Goal: Task Accomplishment & Management: Complete application form

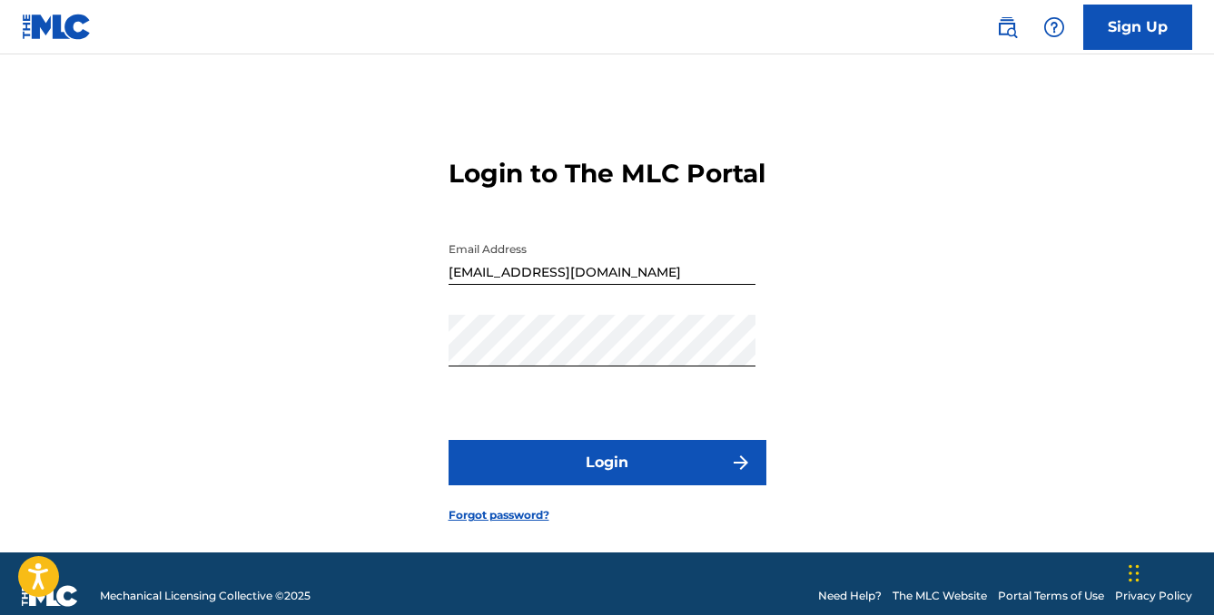
click at [655, 486] on button "Login" at bounding box center [607, 462] width 318 height 45
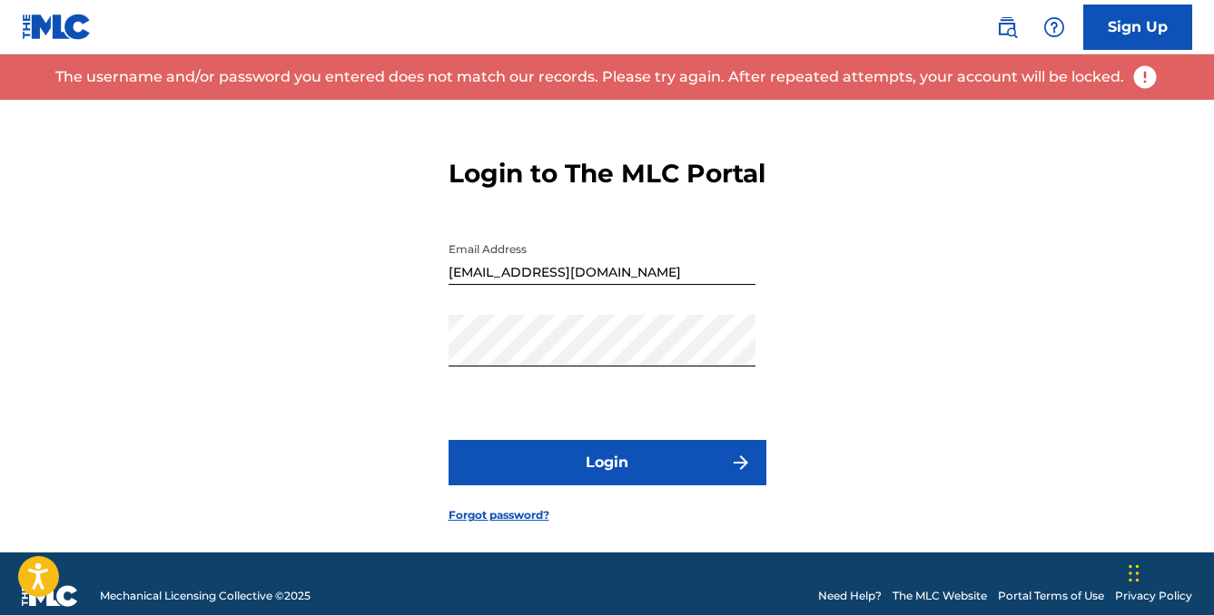
click at [544, 486] on button "Login" at bounding box center [607, 462] width 318 height 45
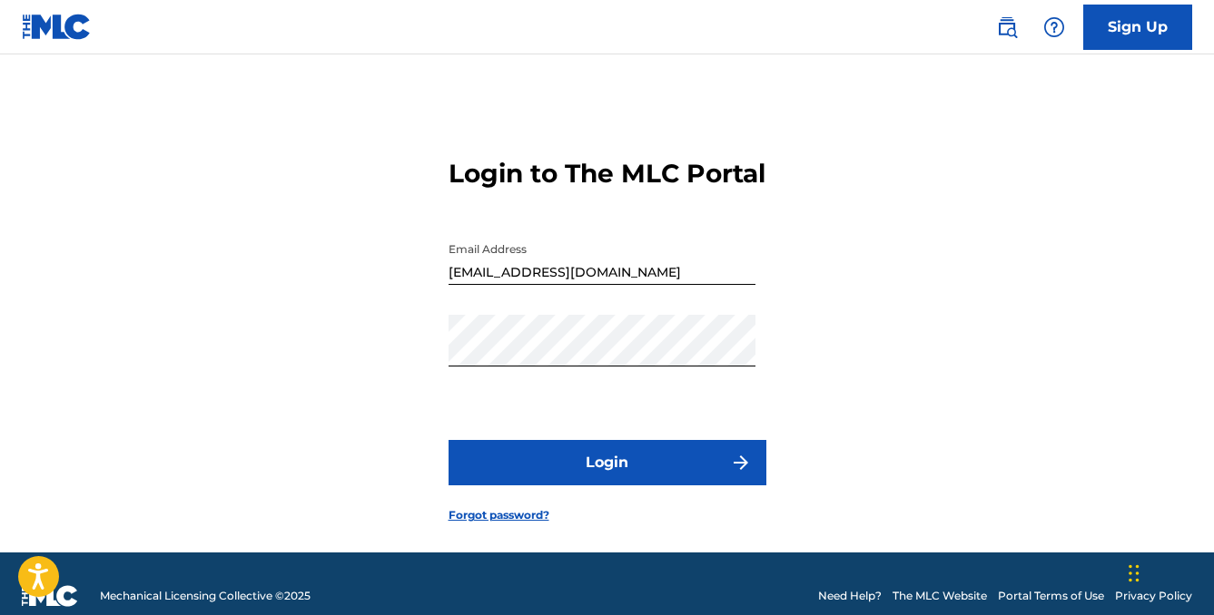
click at [528, 486] on button "Login" at bounding box center [607, 462] width 318 height 45
click at [578, 285] on input "[EMAIL_ADDRESS][DOMAIN_NAME]" at bounding box center [601, 259] width 307 height 52
type input "[EMAIL_ADDRESS][DOMAIN_NAME]"
click at [547, 486] on button "Login" at bounding box center [607, 462] width 318 height 45
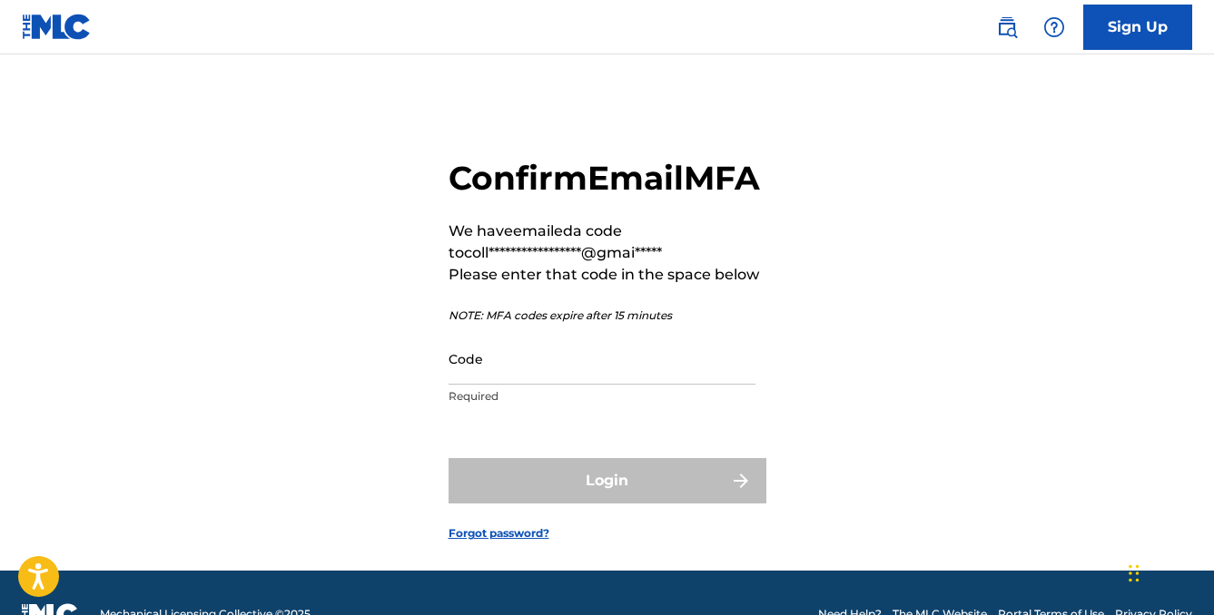
click at [472, 385] on input "Code" at bounding box center [601, 359] width 307 height 52
paste input "728944"
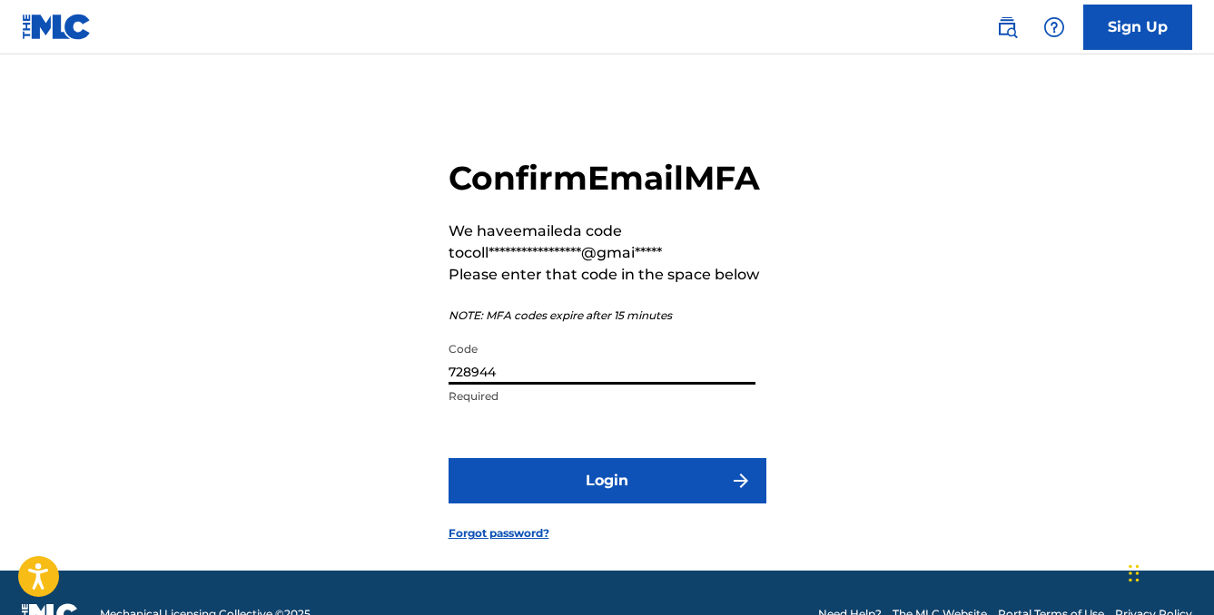
type input "728944"
click at [528, 504] on button "Login" at bounding box center [607, 480] width 318 height 45
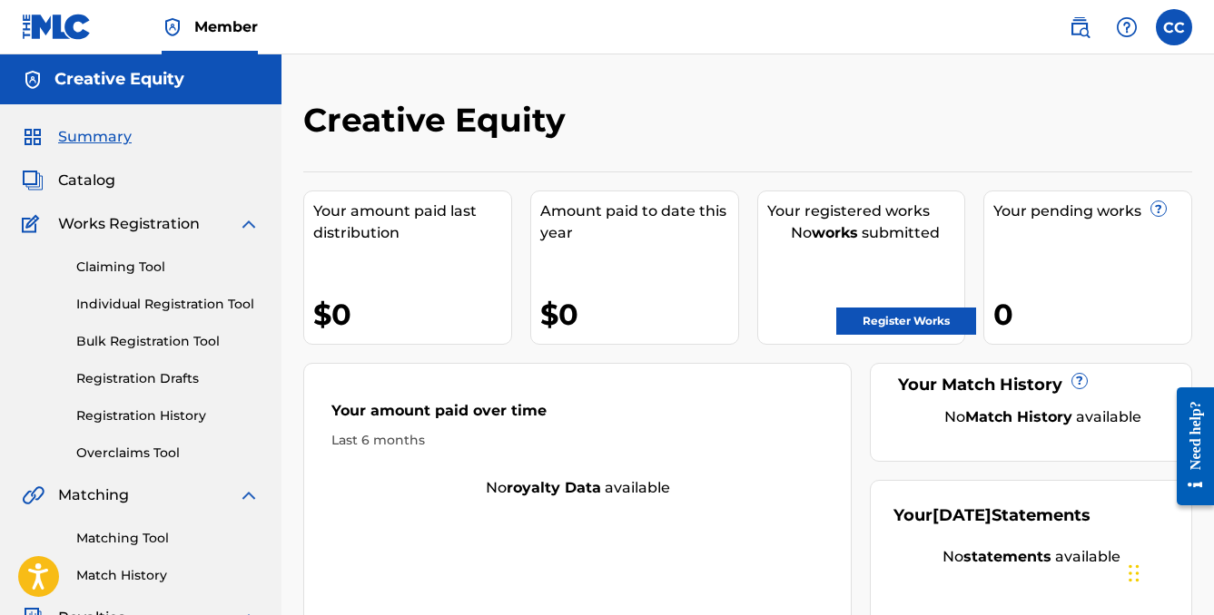
click at [105, 273] on link "Claiming Tool" at bounding box center [167, 267] width 183 height 19
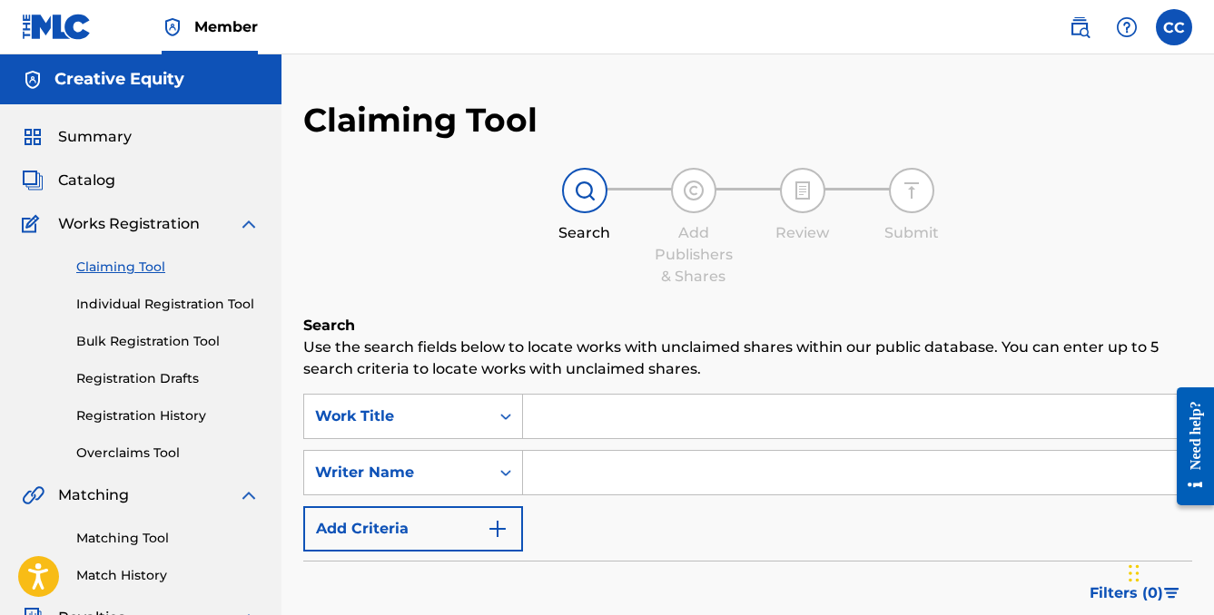
click at [563, 413] on input "Search Form" at bounding box center [857, 417] width 668 height 44
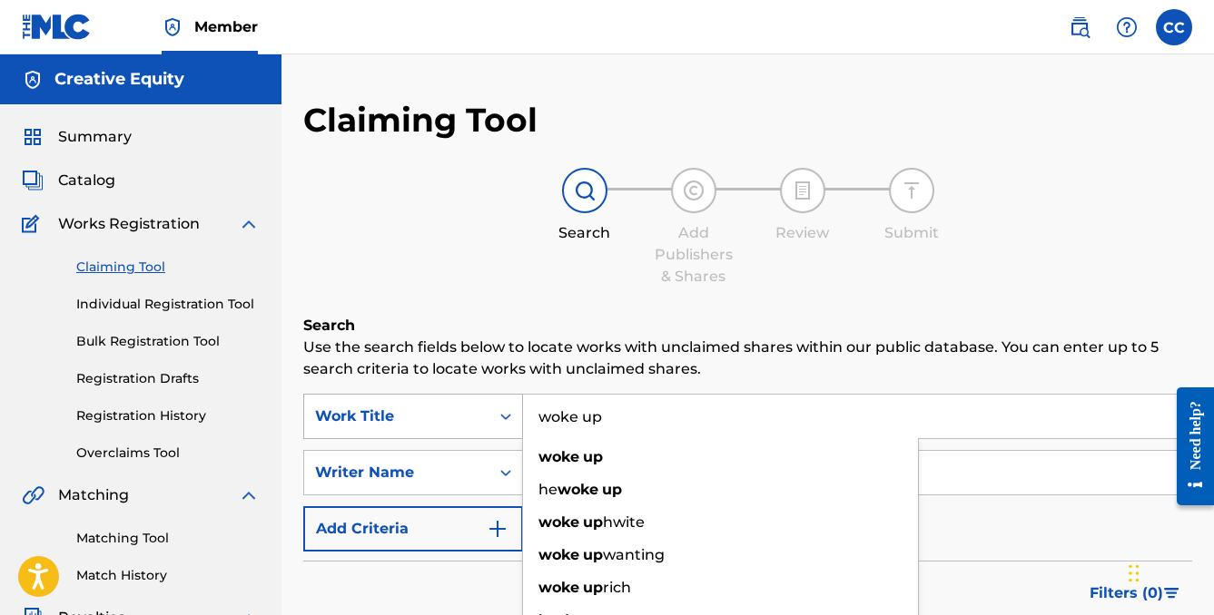
type input "woke up"
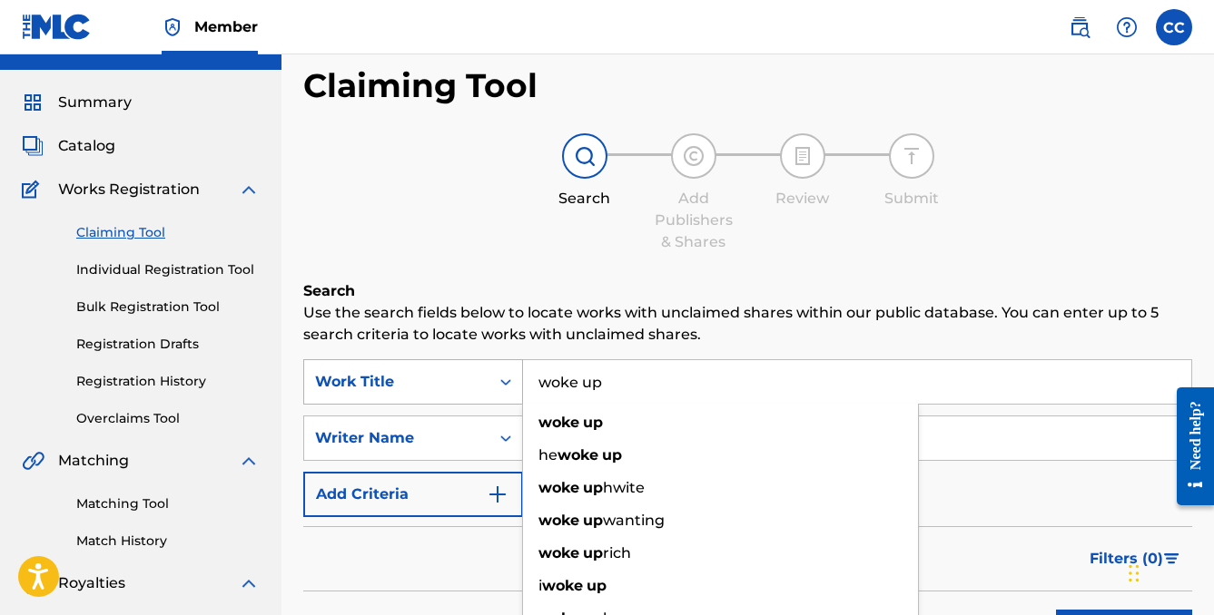
click at [462, 405] on div "Work Title" at bounding box center [413, 381] width 220 height 45
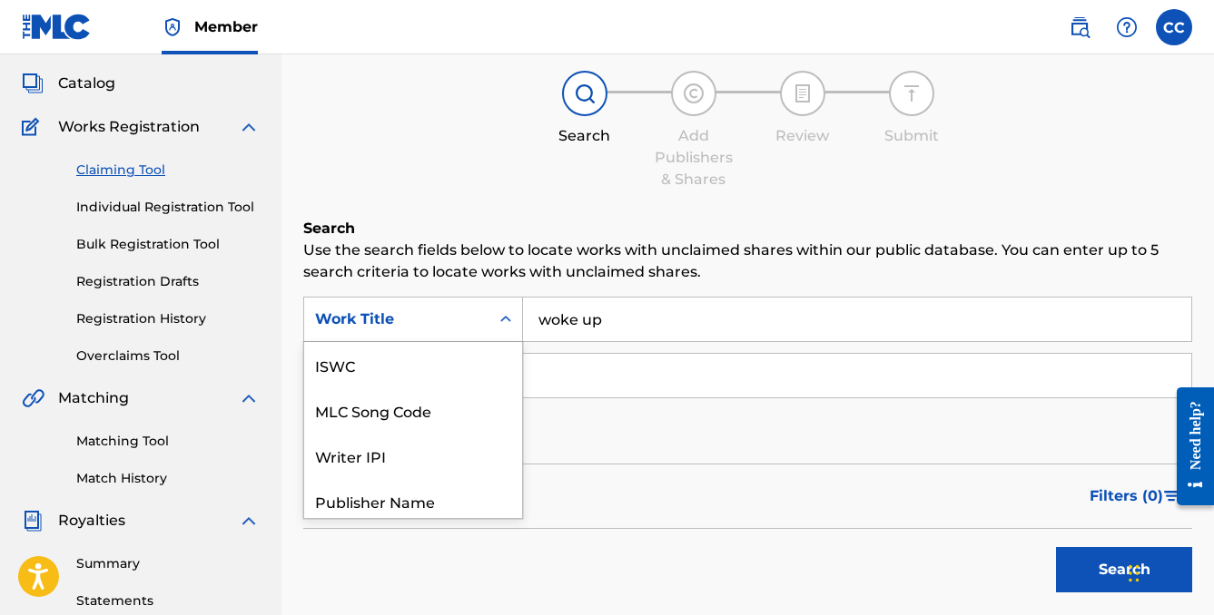
scroll to position [45, 0]
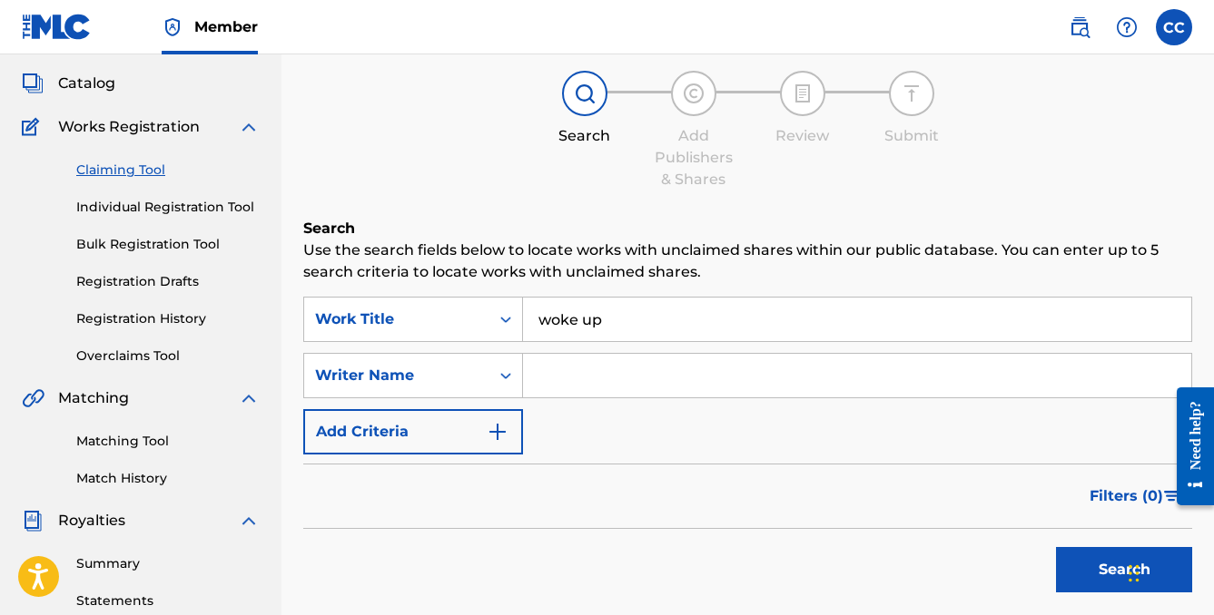
click at [578, 390] on input "Search Form" at bounding box center [857, 376] width 668 height 44
click at [494, 381] on div "Search Form" at bounding box center [505, 375] width 33 height 33
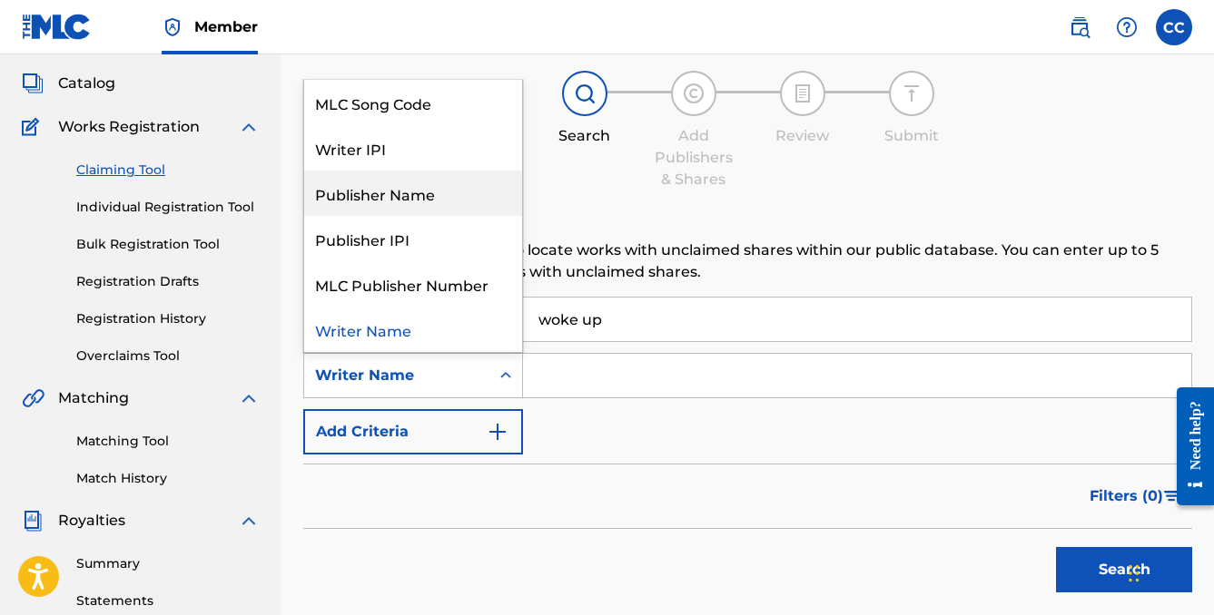
click at [466, 207] on div "Publisher Name" at bounding box center [413, 193] width 218 height 45
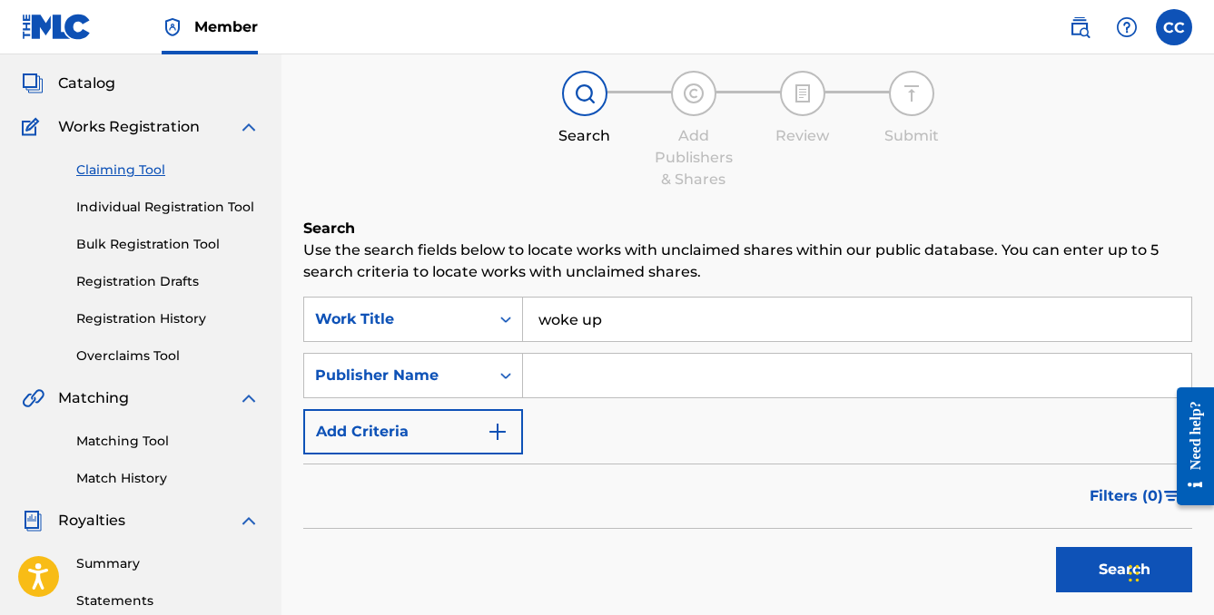
click at [558, 383] on input "Search Form" at bounding box center [857, 376] width 668 height 44
click at [1124, 570] on button "Search" at bounding box center [1124, 569] width 136 height 45
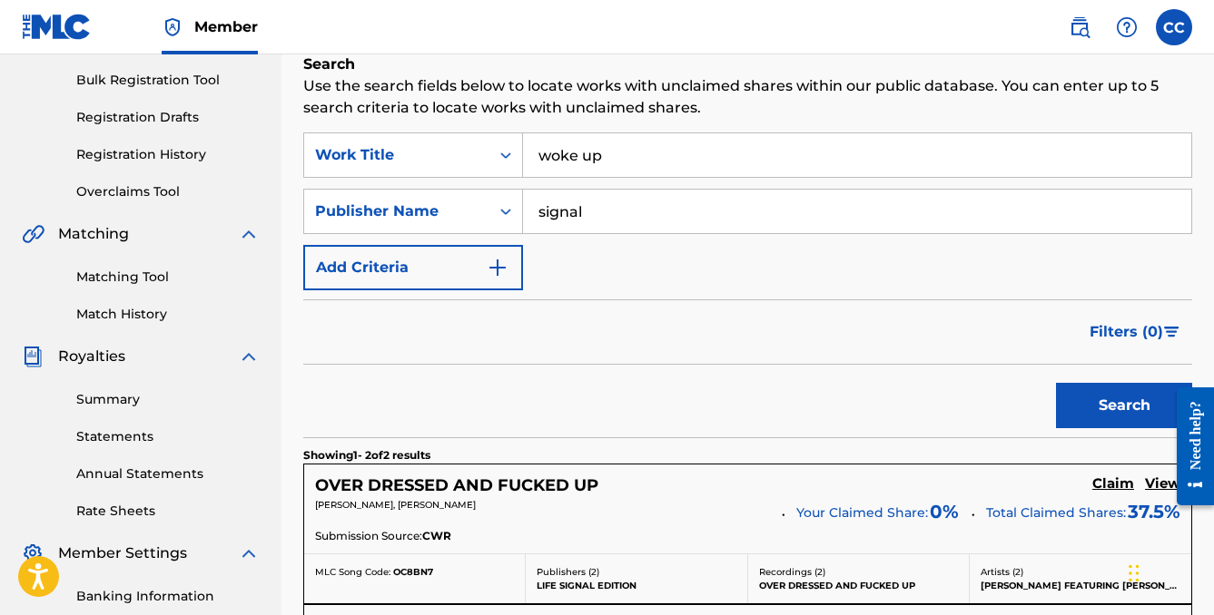
scroll to position [94, 0]
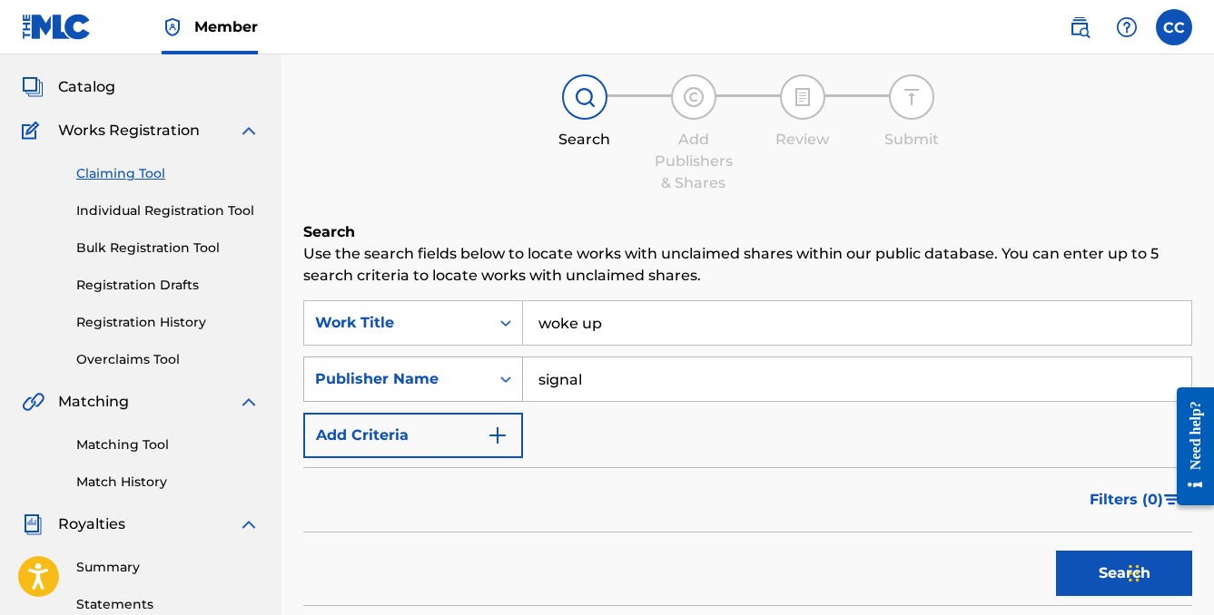
drag, startPoint x: 589, startPoint y: 378, endPoint x: 489, endPoint y: 376, distance: 99.9
click at [489, 376] on div "SearchWithCriteria73390b0e-aaa4-4d6f-bc41-38e5f7420175 Publisher Name signal" at bounding box center [747, 379] width 889 height 45
type input "kankan"
click at [1124, 574] on button "Search" at bounding box center [1124, 573] width 136 height 45
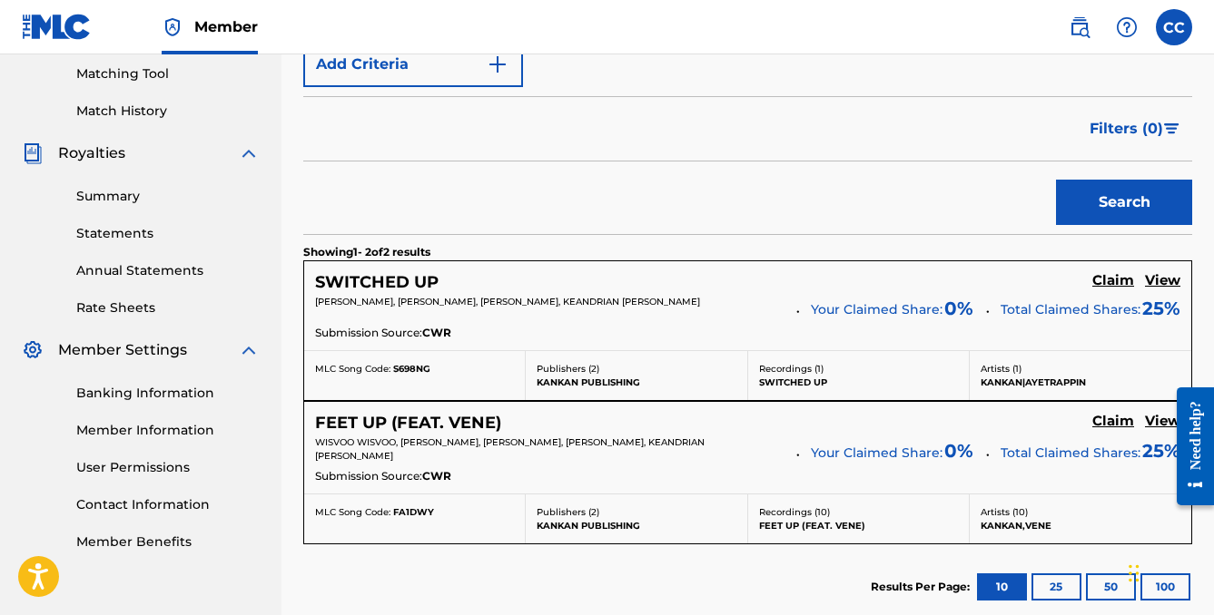
scroll to position [463, 0]
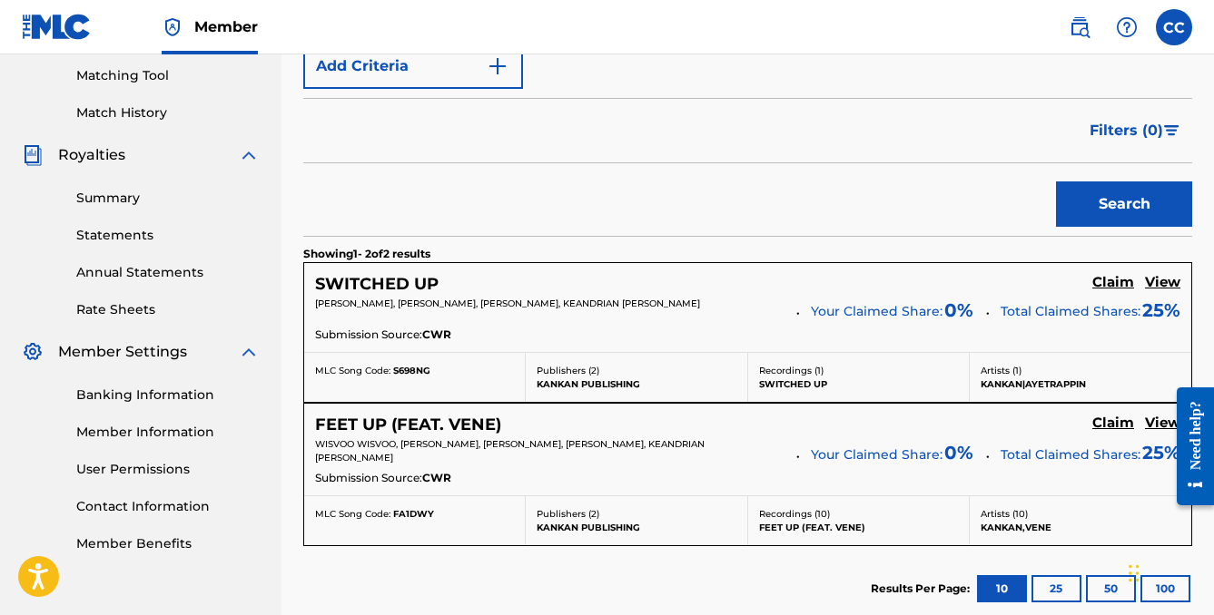
click at [423, 279] on h5 "SWITCHED UP" at bounding box center [376, 284] width 123 height 21
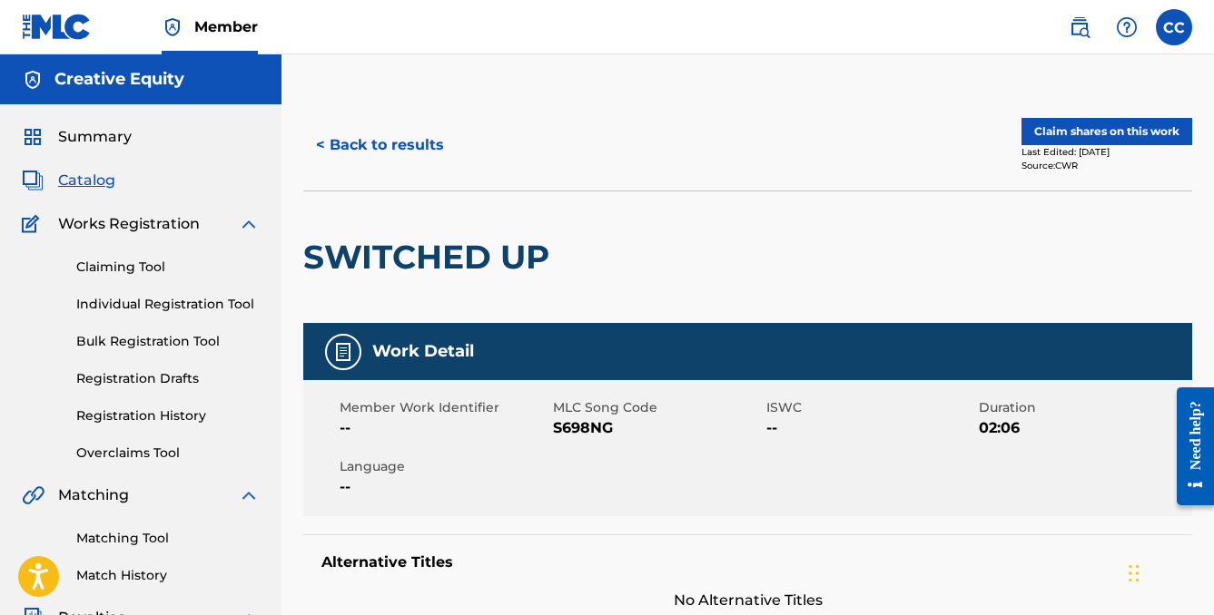
scroll to position [463, 0]
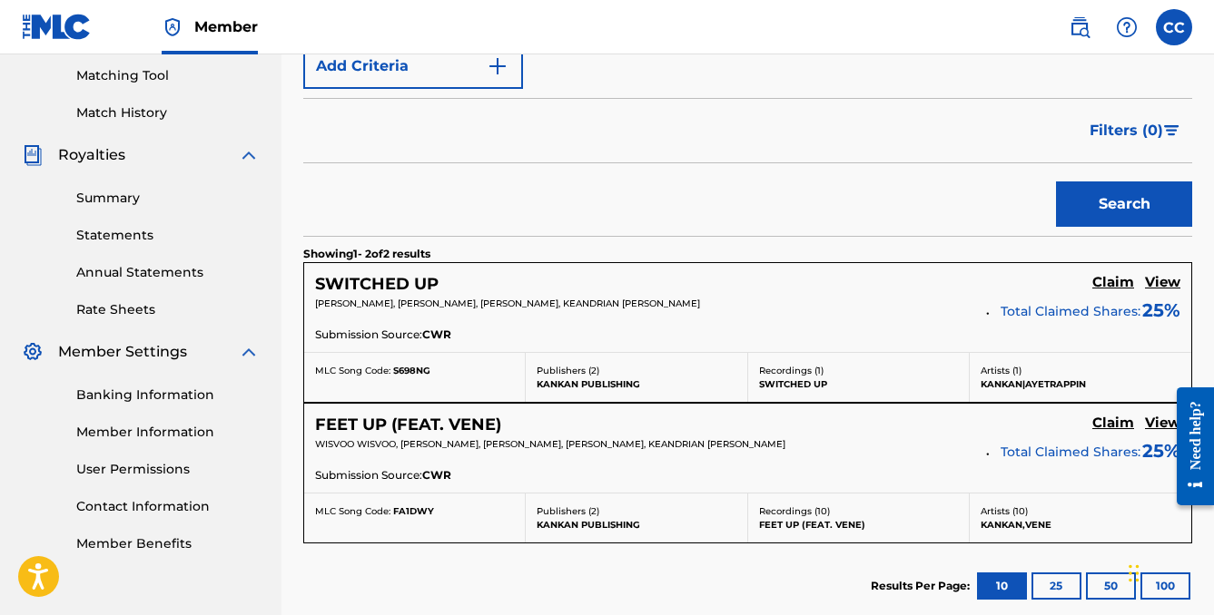
click at [352, 430] on h5 "FEET UP (FEAT. VENE)" at bounding box center [408, 425] width 186 height 21
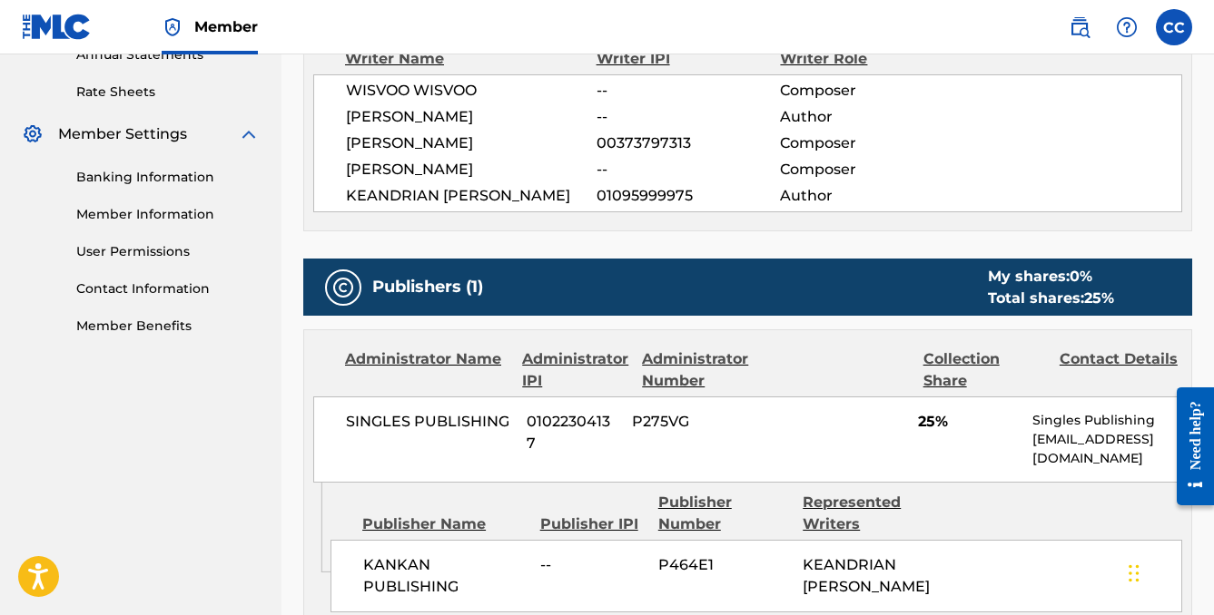
scroll to position [704, 0]
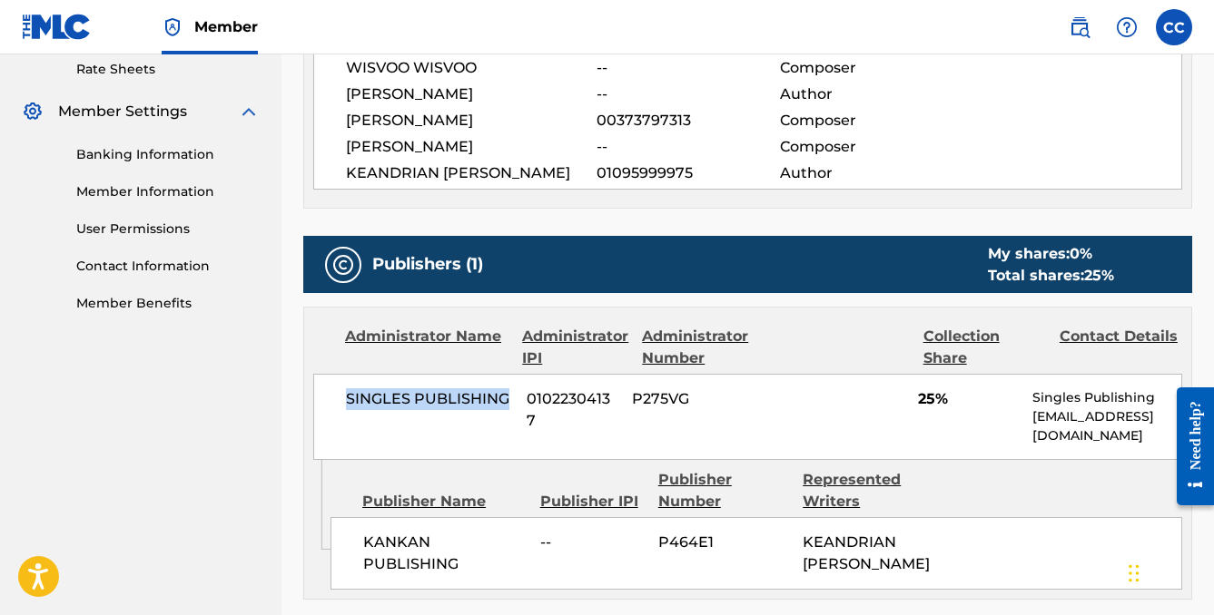
drag, startPoint x: 346, startPoint y: 399, endPoint x: 510, endPoint y: 393, distance: 164.4
click at [510, 393] on span "SINGLES PUBLISHING" at bounding box center [429, 400] width 167 height 22
copy span "SINGLES PUBLISHING"
click at [206, 31] on span "Member" at bounding box center [226, 26] width 64 height 21
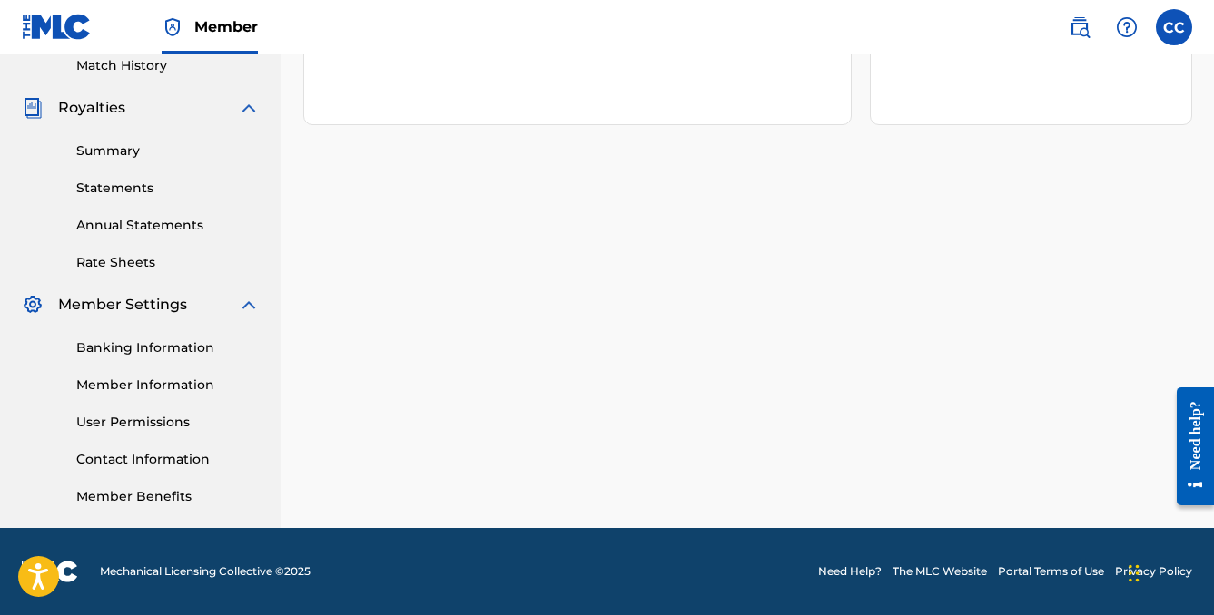
scroll to position [510, 0]
click at [111, 380] on link "Member Information" at bounding box center [167, 385] width 183 height 19
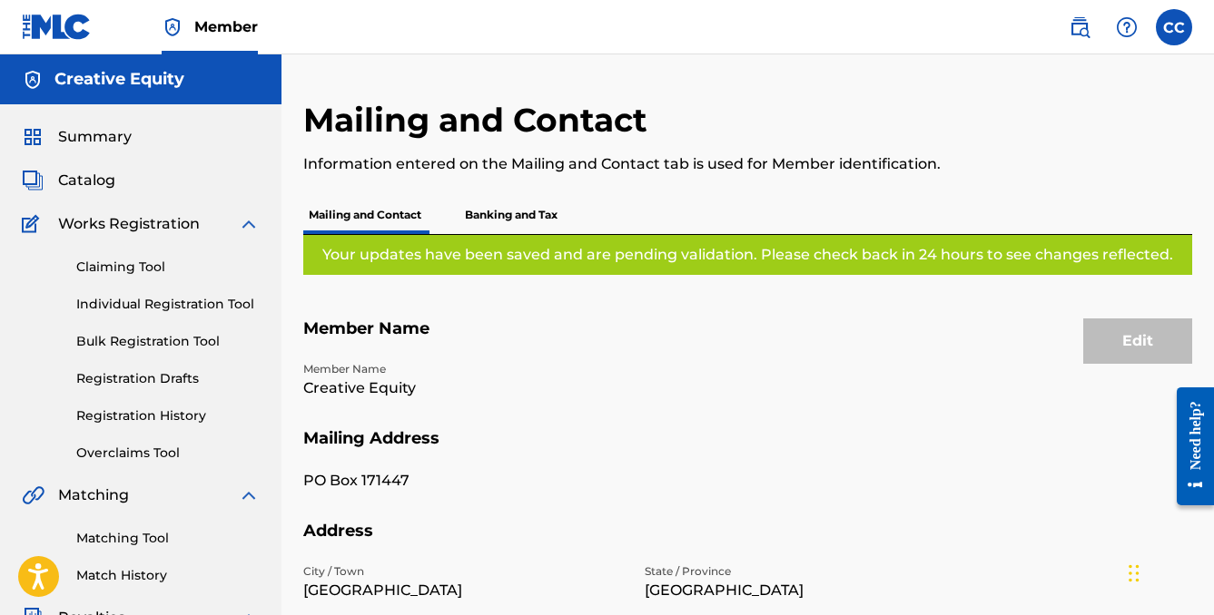
click at [1177, 27] on label at bounding box center [1174, 27] width 36 height 36
click at [1174, 27] on input "CC [PERSON_NAME] [EMAIL_ADDRESS][DOMAIN_NAME] Notification Preferences Profile …" at bounding box center [1174, 27] width 0 height 0
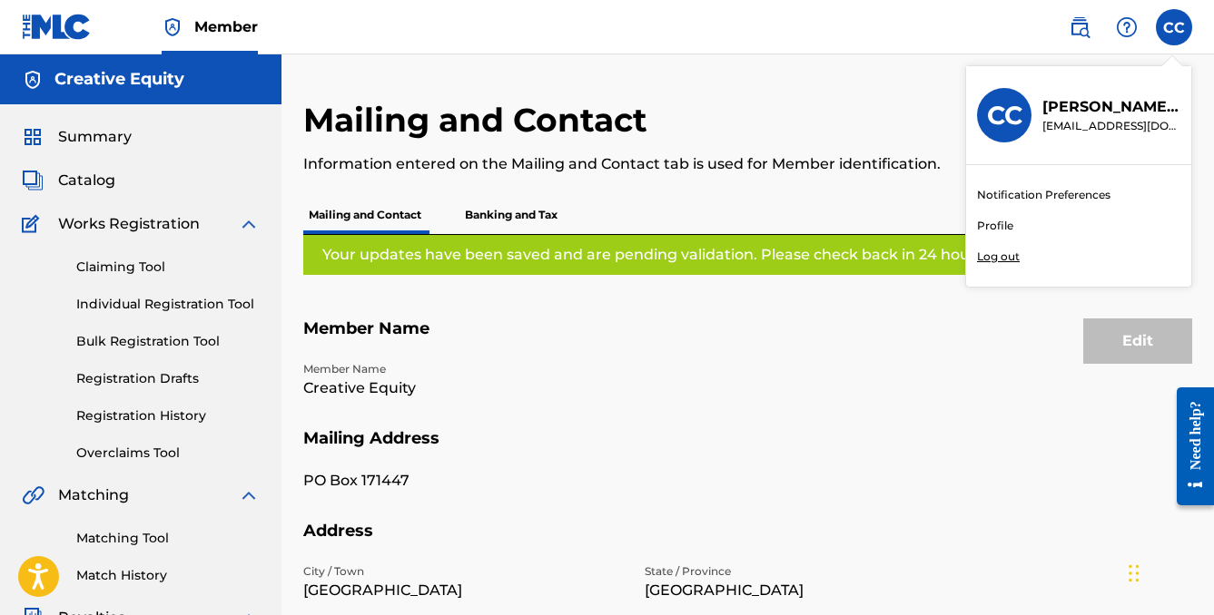
click at [988, 223] on link "Profile" at bounding box center [995, 226] width 36 height 16
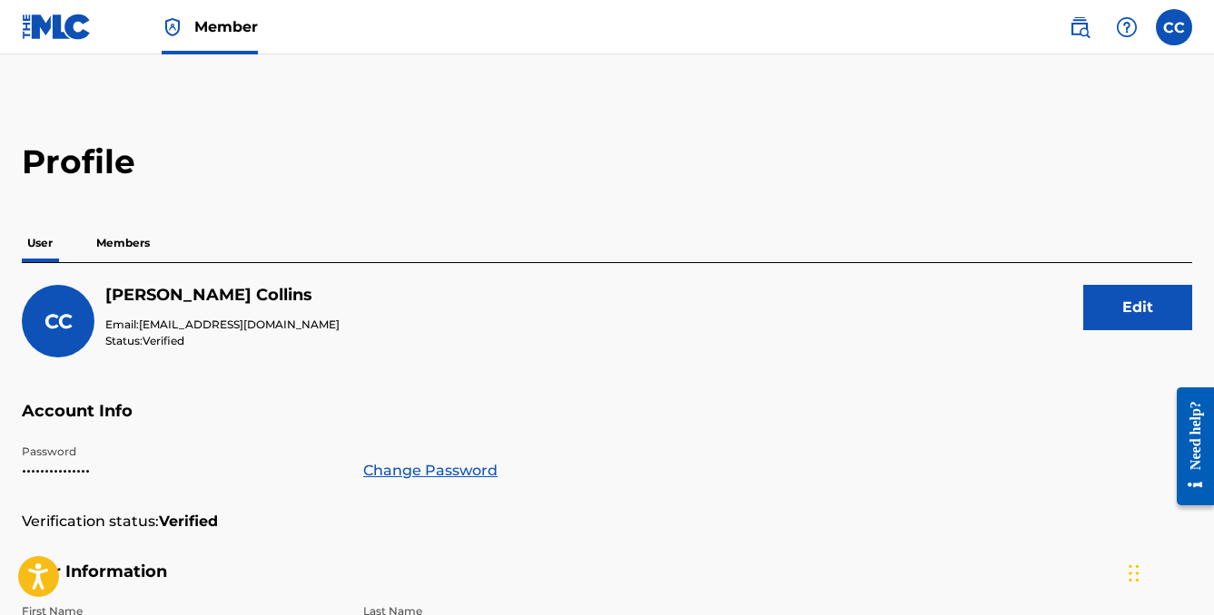
click at [132, 242] on p "Members" at bounding box center [123, 243] width 64 height 38
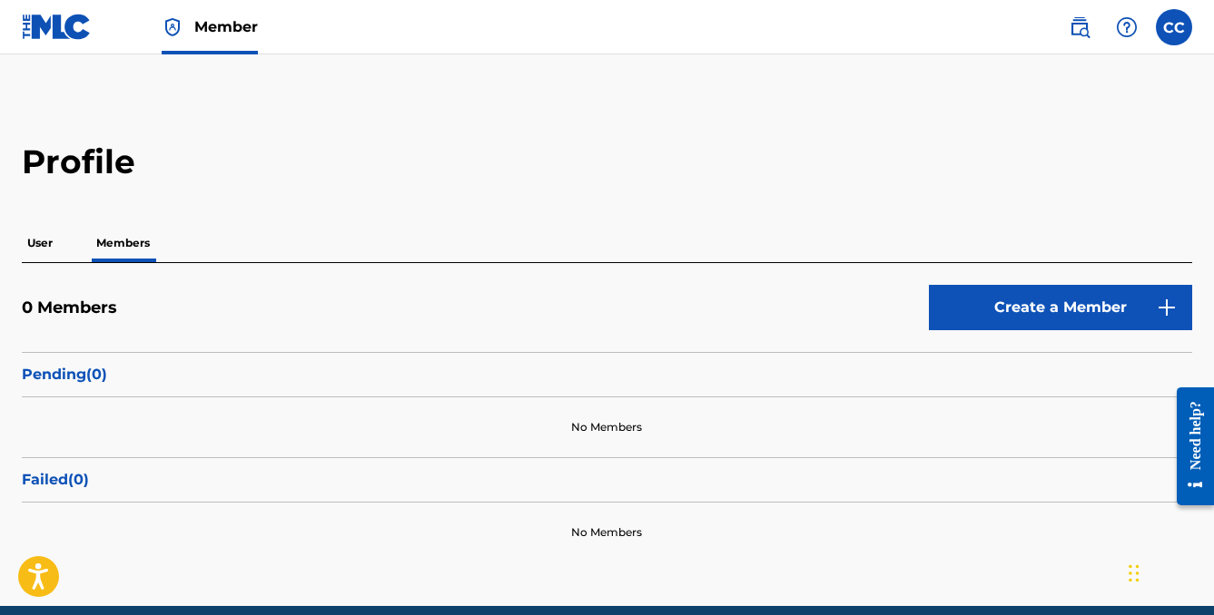
click at [1065, 299] on link "Create a Member" at bounding box center [1060, 307] width 263 height 45
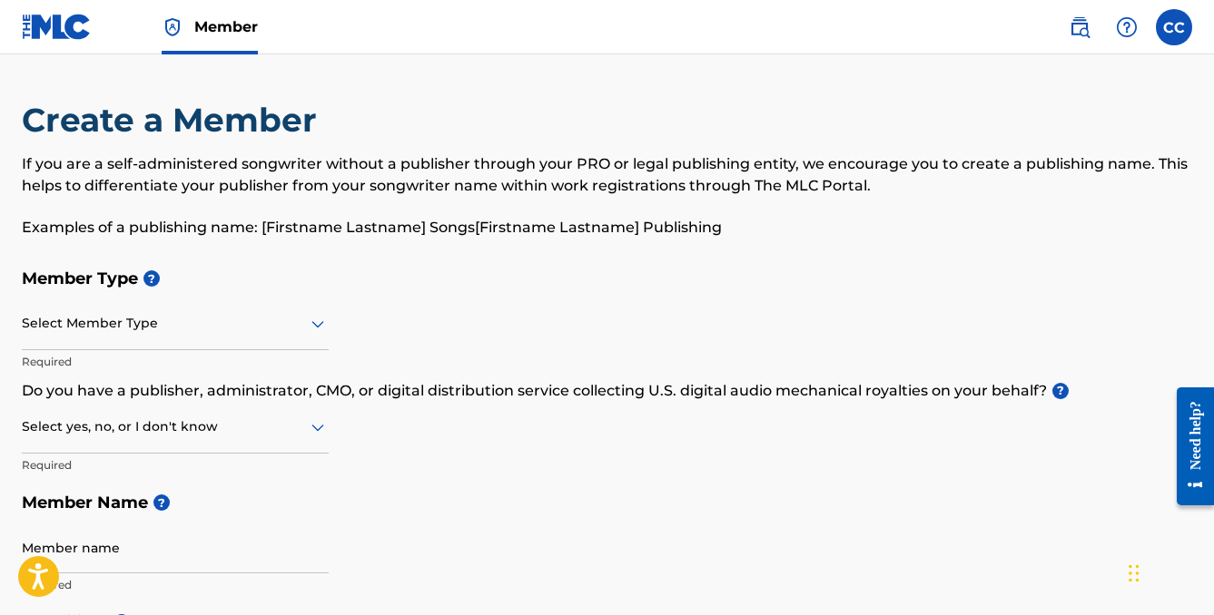
click at [315, 321] on icon at bounding box center [318, 324] width 22 height 22
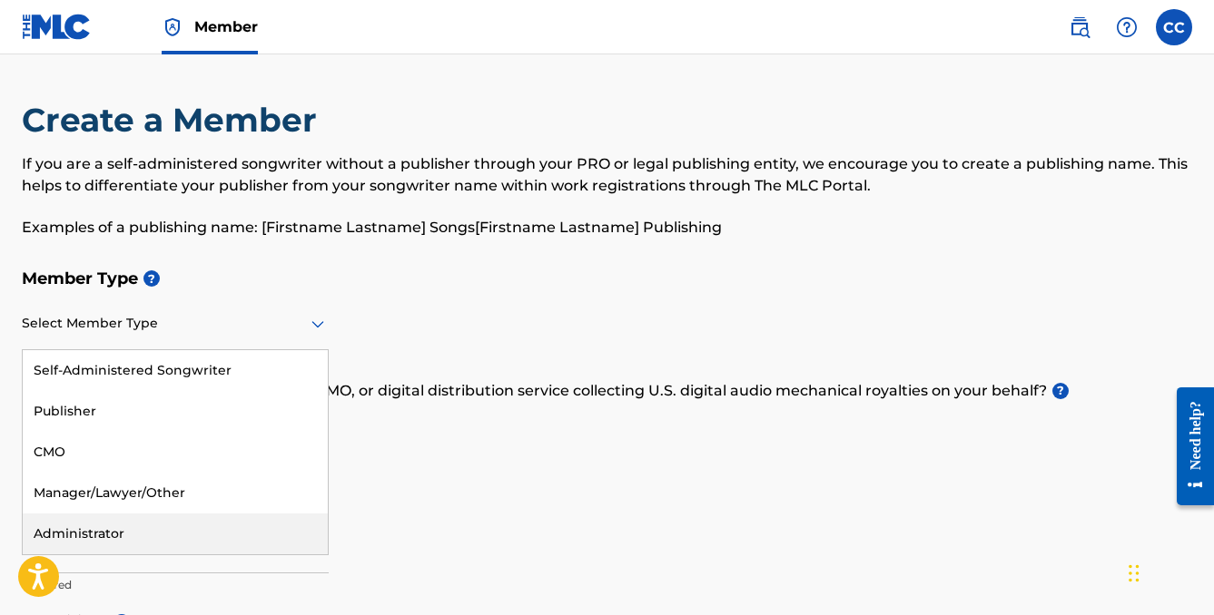
click at [109, 527] on div "Administrator" at bounding box center [175, 534] width 305 height 41
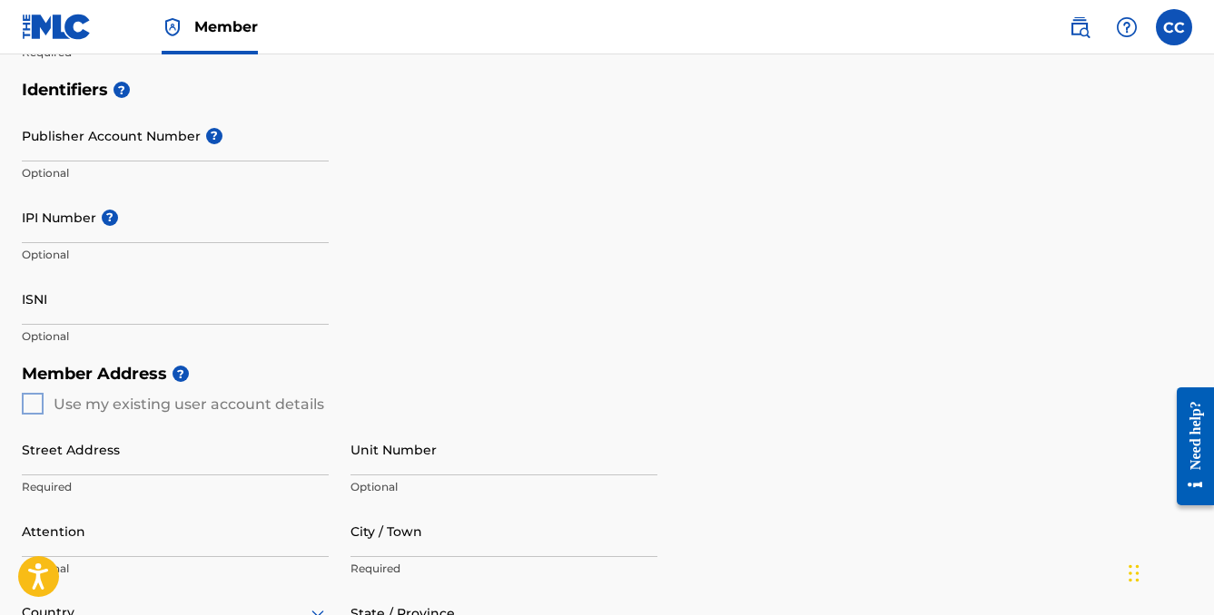
scroll to position [329, 0]
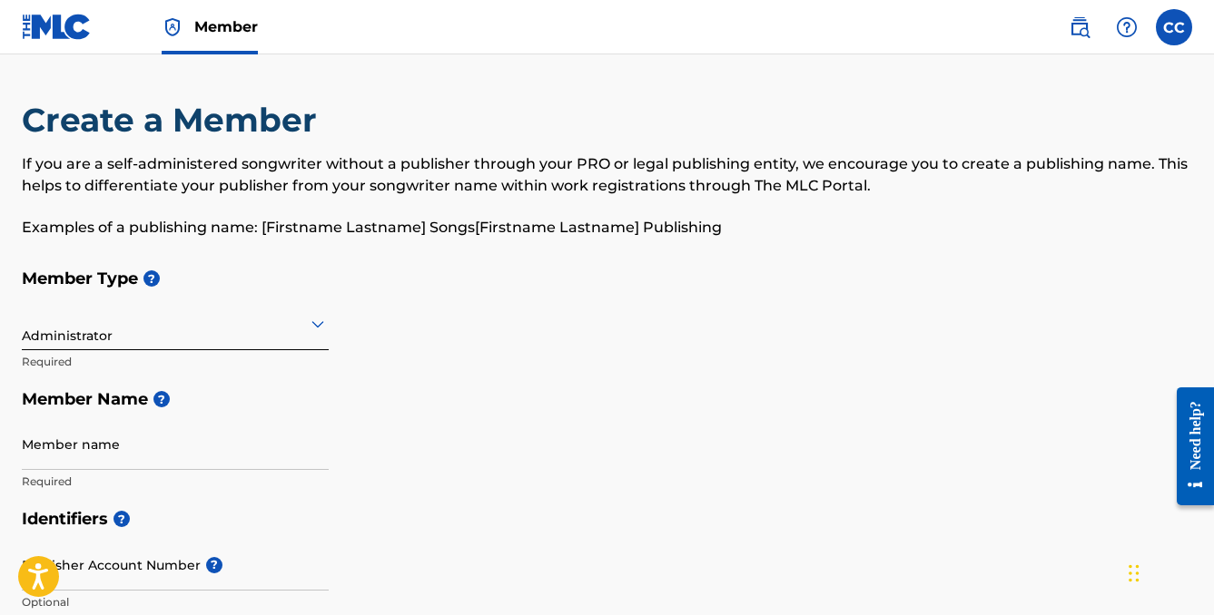
scroll to position [0, 0]
click at [211, 28] on span "Member" at bounding box center [226, 26] width 64 height 21
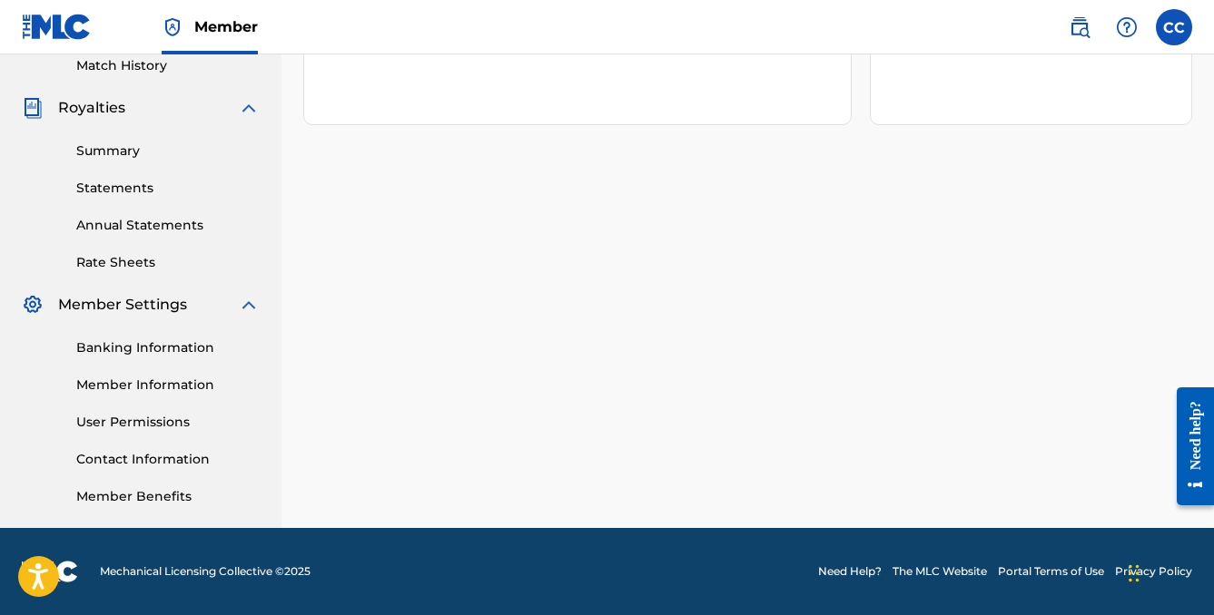
scroll to position [510, 0]
click at [110, 381] on link "Member Information" at bounding box center [167, 385] width 183 height 19
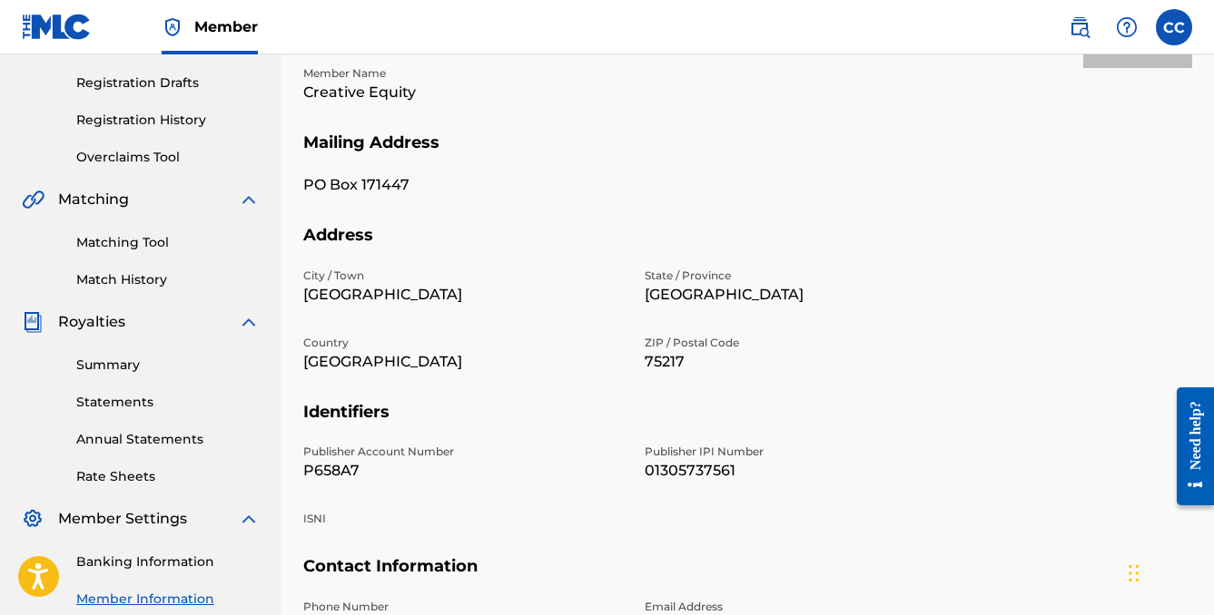
scroll to position [1, 0]
